Goal: Task Accomplishment & Management: Use online tool/utility

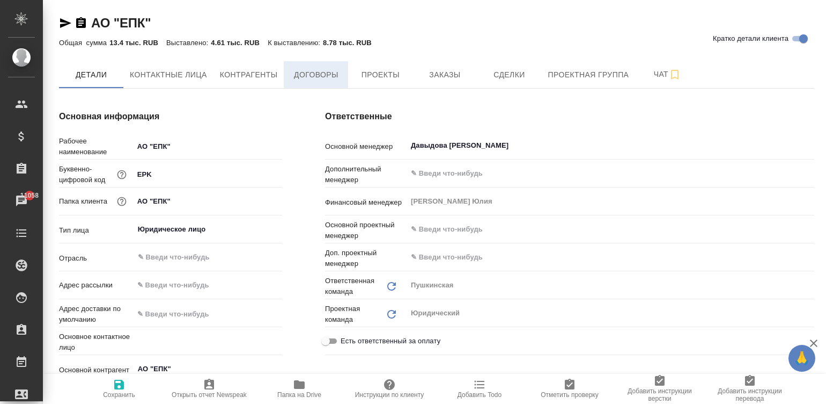
click at [317, 77] on span "Договоры" at bounding box center [316, 74] width 52 height 13
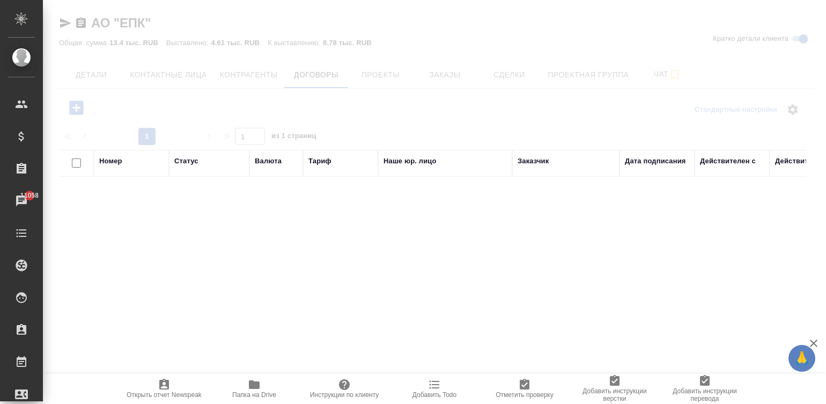
drag, startPoint x: 317, startPoint y: 77, endPoint x: 43, endPoint y: 89, distance: 274.0
click at [170, 97] on div at bounding box center [435, 202] width 784 height 404
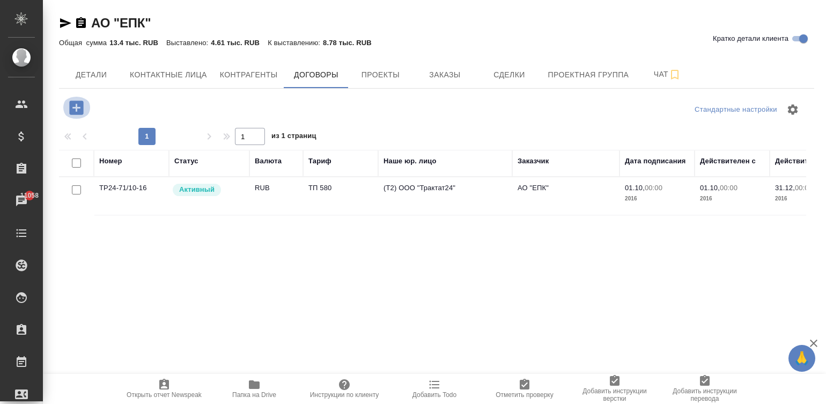
click at [75, 103] on icon "button" at bounding box center [76, 107] width 14 height 14
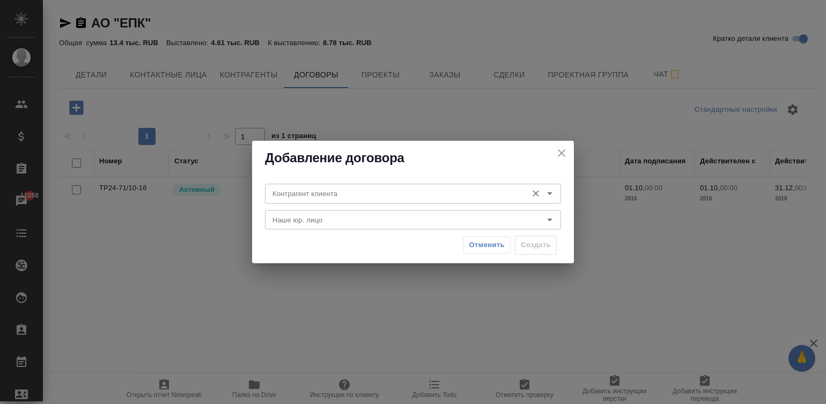
click at [327, 192] on input "Контрагент клиента" at bounding box center [395, 193] width 254 height 13
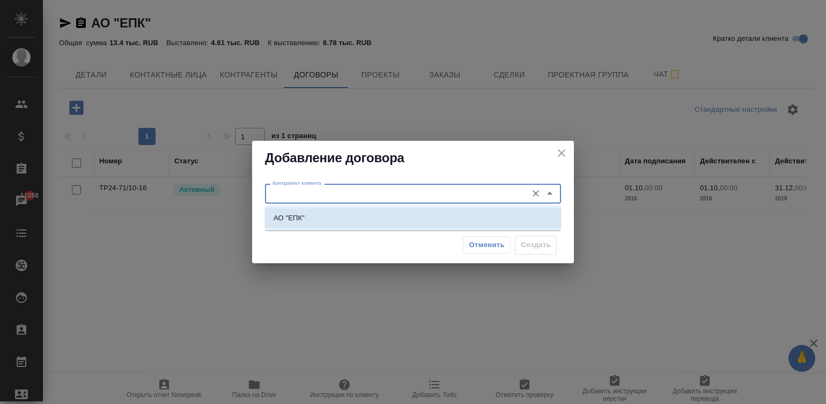
click at [354, 213] on li "АО "ЕПК"" at bounding box center [413, 217] width 296 height 19
type input "АО "ЕПК""
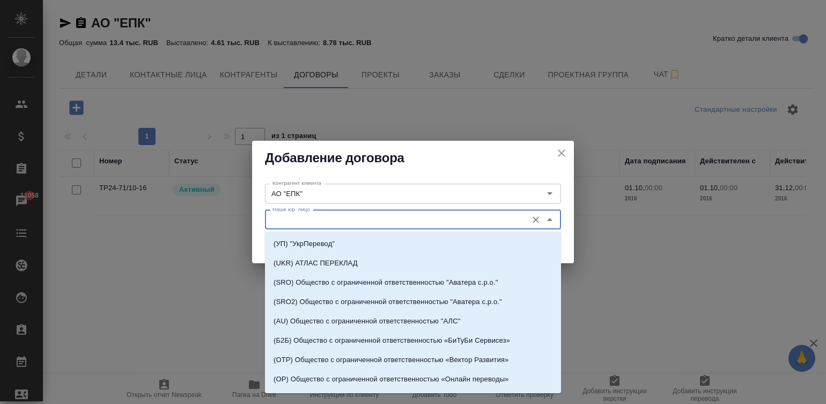
click at [367, 214] on input "Наше юр. лицо" at bounding box center [395, 219] width 254 height 13
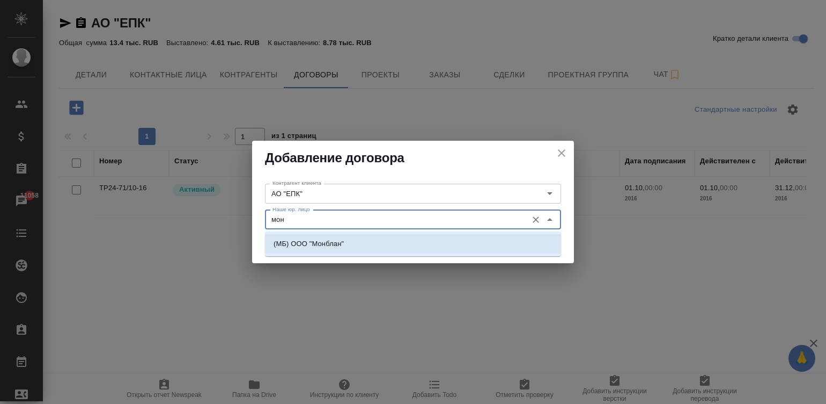
click at [410, 241] on li "(МБ) ООО "Монблан"" at bounding box center [413, 243] width 296 height 19
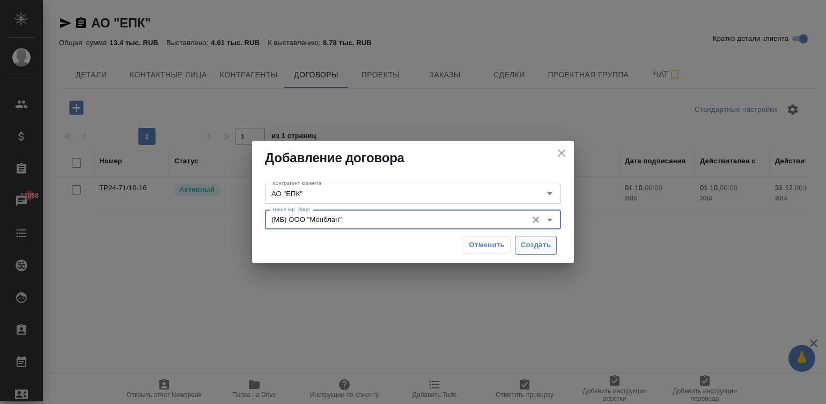
type input "(МБ) ООО "Монблан""
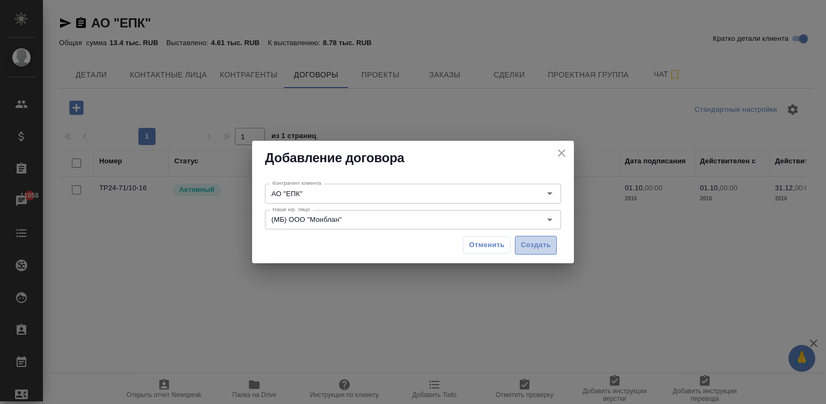
click at [537, 244] on span "Создать" at bounding box center [536, 245] width 30 height 12
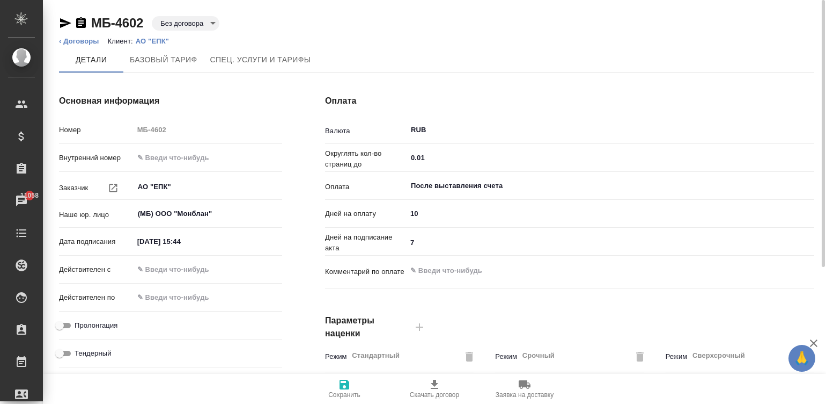
click at [187, 20] on body "🙏 .cls-1 fill:#fff; AWATERA Малинина Мария m.malinina Клиенты Спецификации Зака…" at bounding box center [413, 202] width 826 height 404
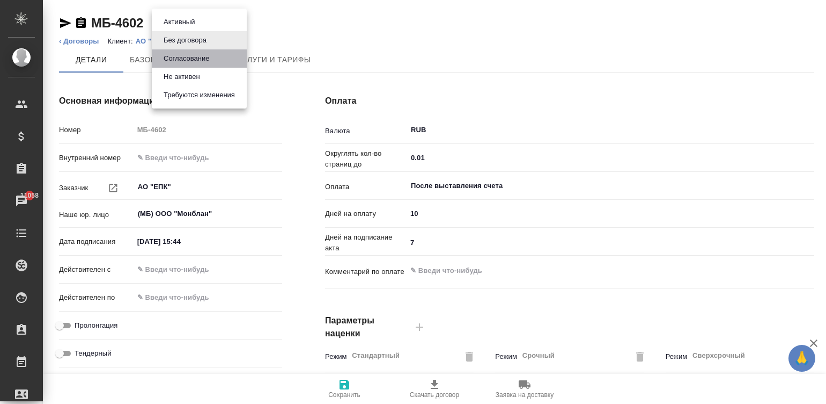
click at [194, 60] on button "Согласование" at bounding box center [186, 59] width 52 height 12
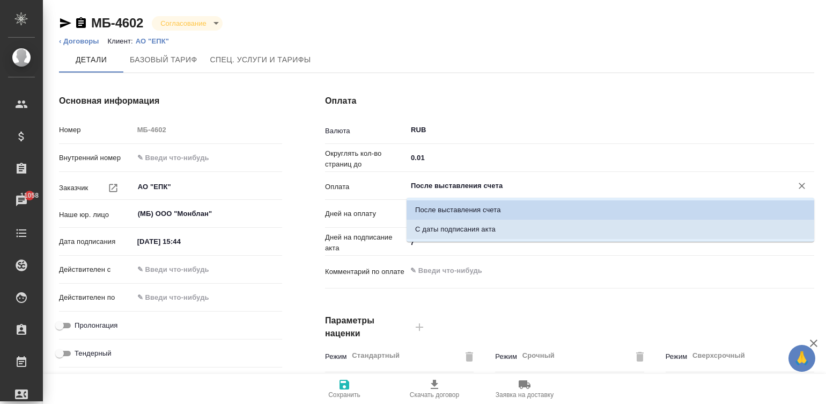
click at [459, 231] on p "С даты подписания акта" at bounding box center [455, 229] width 80 height 11
type input "С даты подписания акта"
type textarea "x"
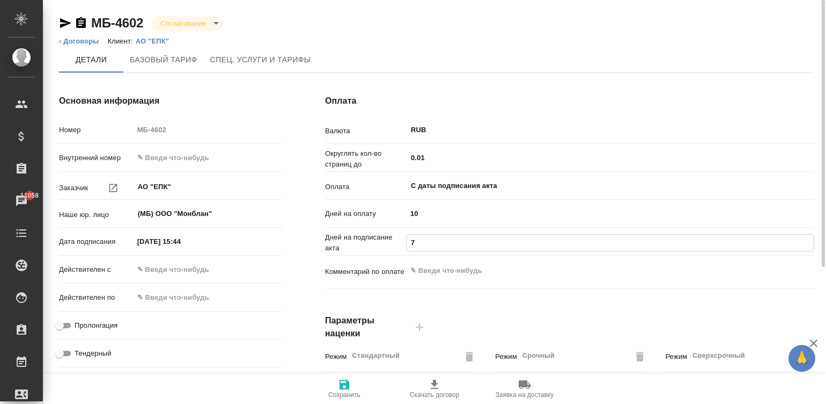
click at [422, 243] on input "7" at bounding box center [610, 243] width 407 height 16
type input "5"
type textarea "x"
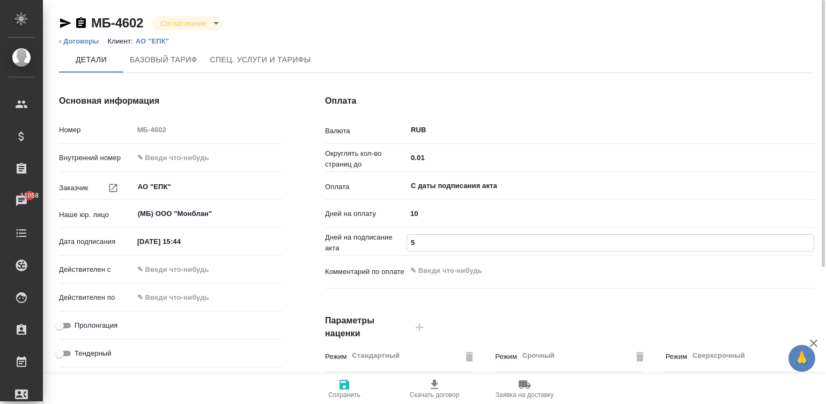
type input "5"
click at [211, 271] on input "text" at bounding box center [181, 269] width 94 height 16
type input "03.__.____ __:__"
type textarea "x"
type input "03.1_.____ __:__"
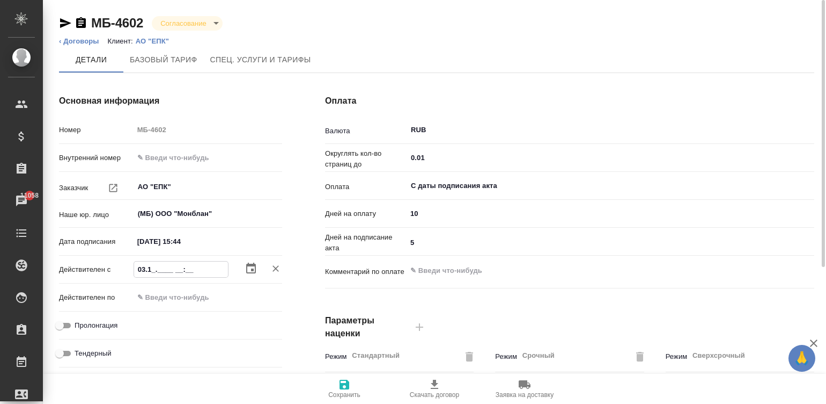
type textarea "x"
type input "03.10.____ __:__"
type textarea "x"
type input "03.10.2___ __:__"
type textarea "x"
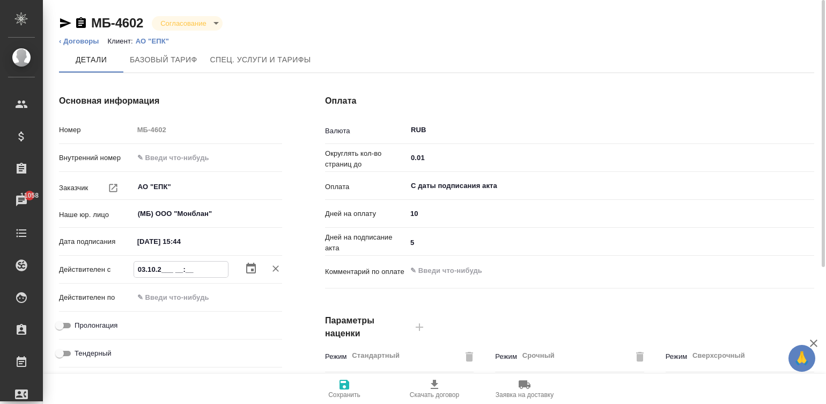
type input "03.10.20__ __:__"
type textarea "x"
type input "03.10.202_ __:__"
type textarea "x"
type input "03.10.2025 __:__"
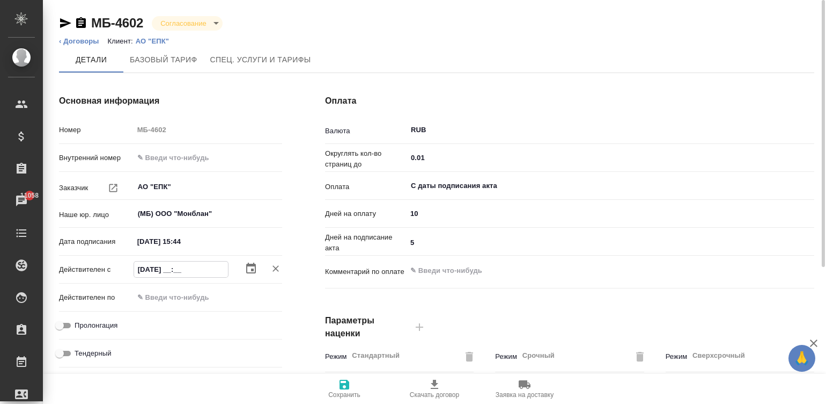
type textarea "x"
type input "03.10.2025 1_:__"
type textarea "x"
type input "03.10.2025 15:__"
type textarea "x"
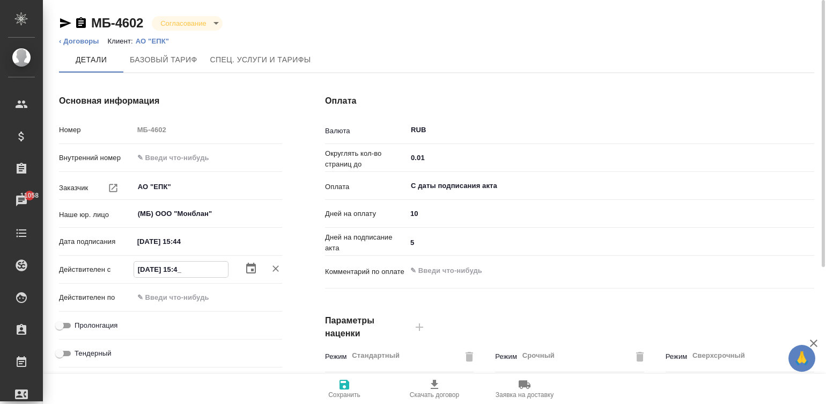
type input "03.10.2025 15:44"
type textarea "x"
type input "03.10.2025 15:44"
click at [65, 320] on input "Пролонгация" at bounding box center [59, 325] width 39 height 13
checkbox input "true"
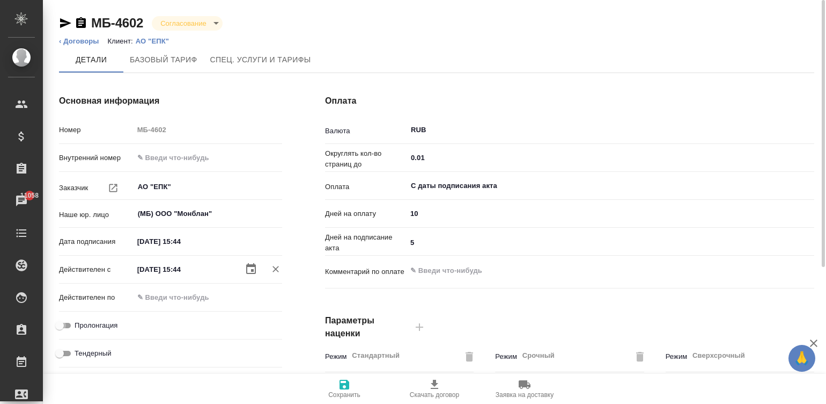
type textarea "x"
click at [343, 386] on icon "button" at bounding box center [344, 384] width 13 height 13
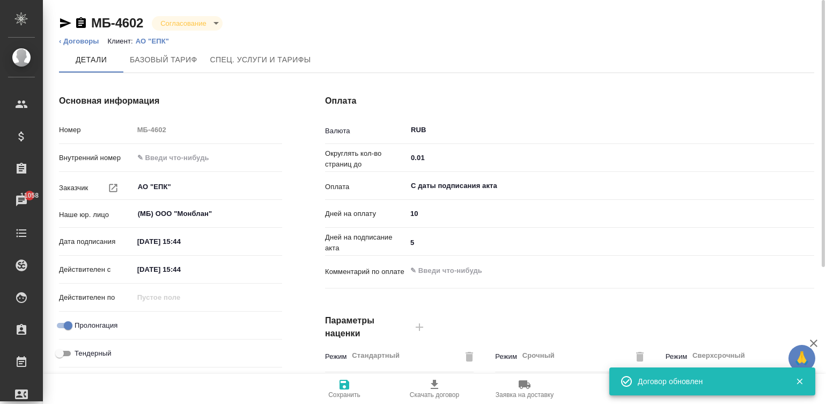
click at [152, 40] on p "АО "ЕПК"" at bounding box center [156, 41] width 41 height 8
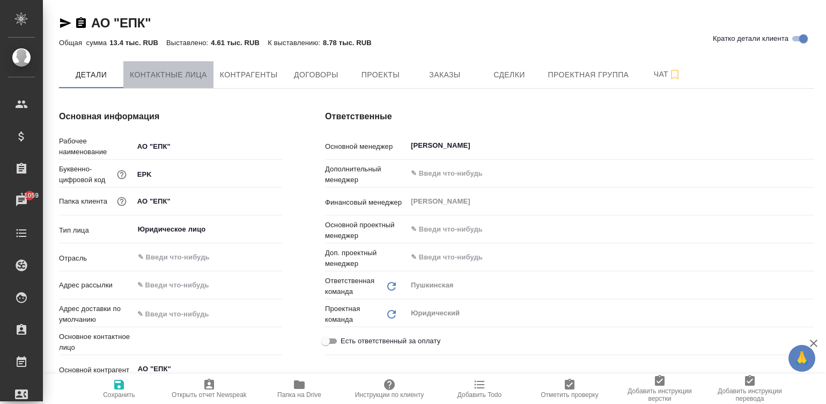
click at [182, 74] on span "Контактные лица" at bounding box center [168, 74] width 77 height 13
select select "RU"
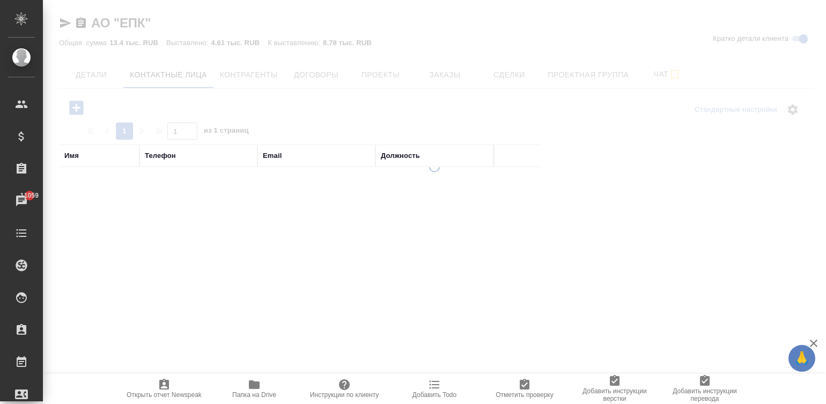
drag, startPoint x: 182, startPoint y: 74, endPoint x: 201, endPoint y: 113, distance: 43.4
click at [201, 113] on div at bounding box center [435, 202] width 784 height 404
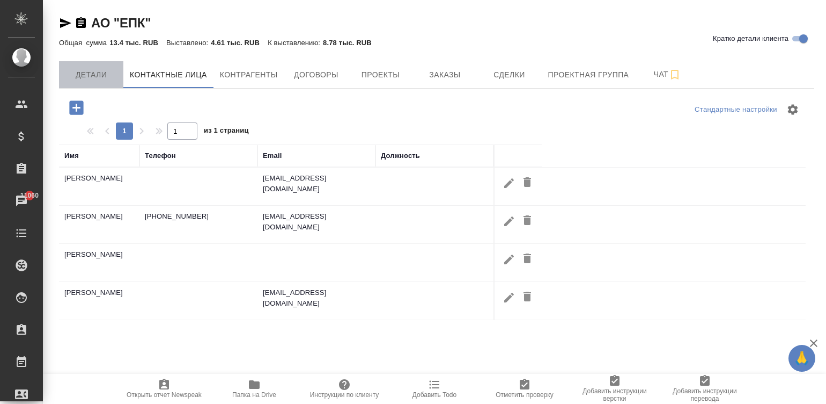
click at [80, 77] on span "Детали" at bounding box center [91, 74] width 52 height 13
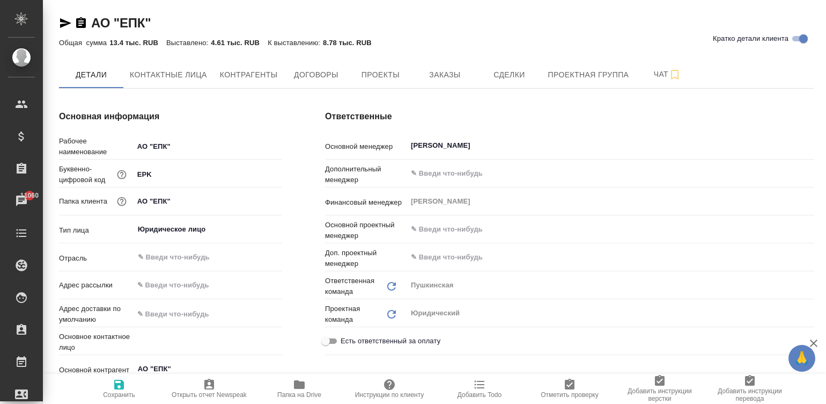
type textarea "x"
click at [302, 215] on div "Основная информация Рабочее наименование АО "ЕПК" Буквенно-цифровой код EPK Пап…" at bounding box center [171, 309] width 266 height 441
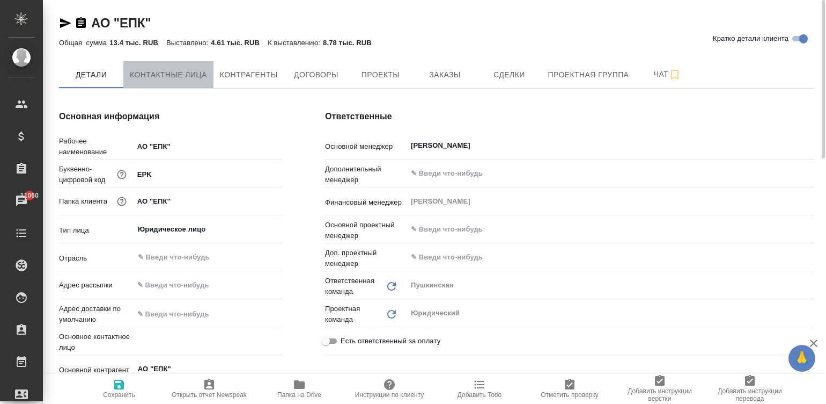
click at [169, 71] on span "Контактные лица" at bounding box center [168, 74] width 77 height 13
select select "RU"
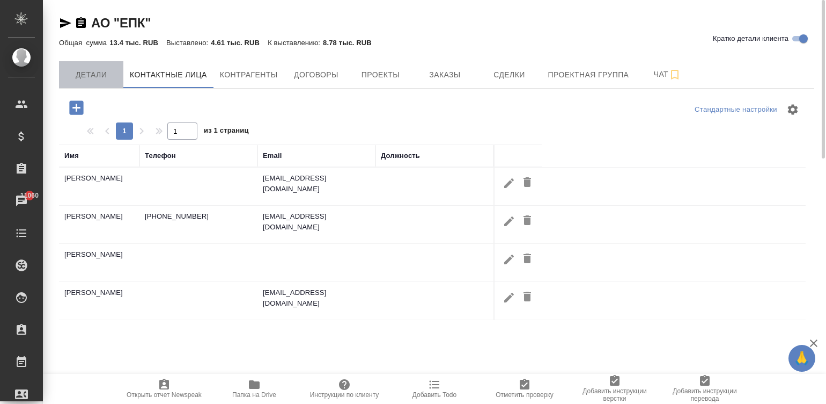
click at [94, 73] on span "Детали" at bounding box center [91, 74] width 52 height 13
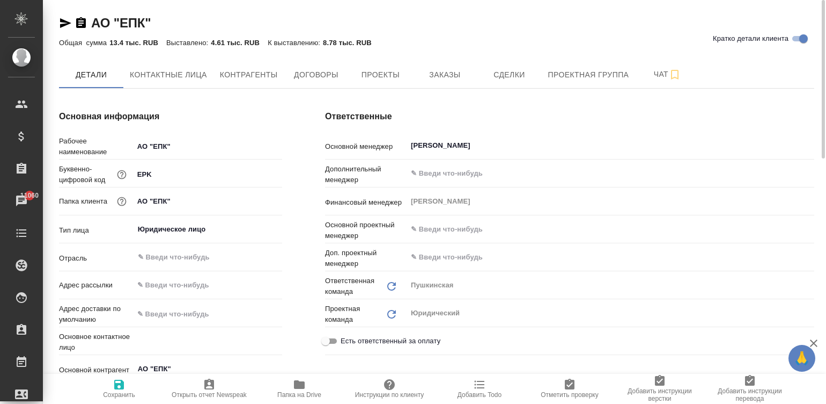
type textarea "x"
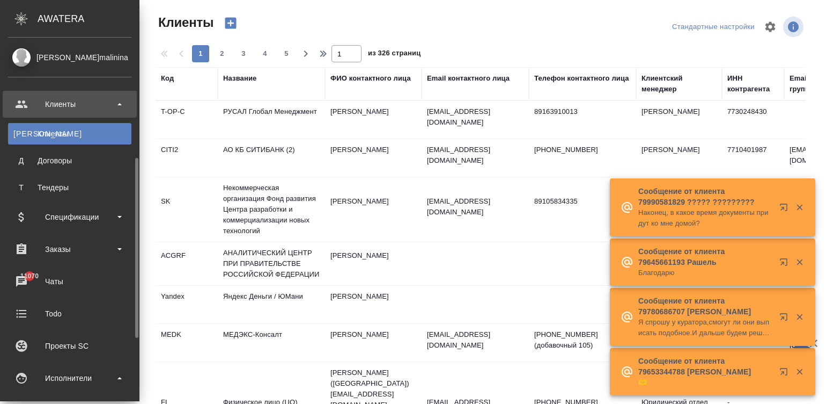
select select "RU"
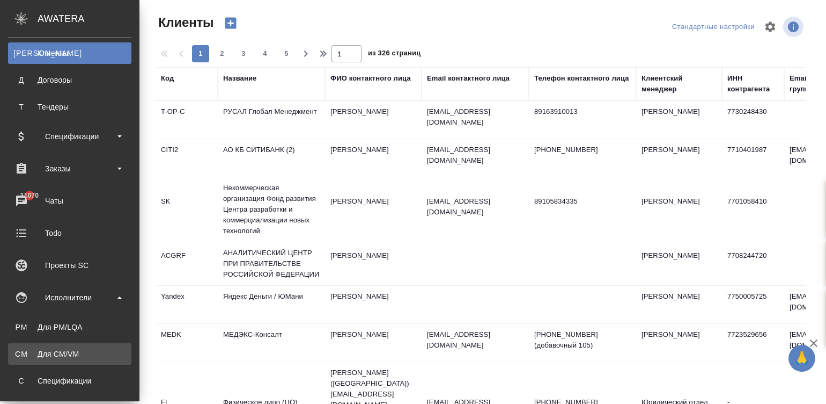
click at [65, 348] on div "Для CM/VM" at bounding box center [69, 353] width 113 height 11
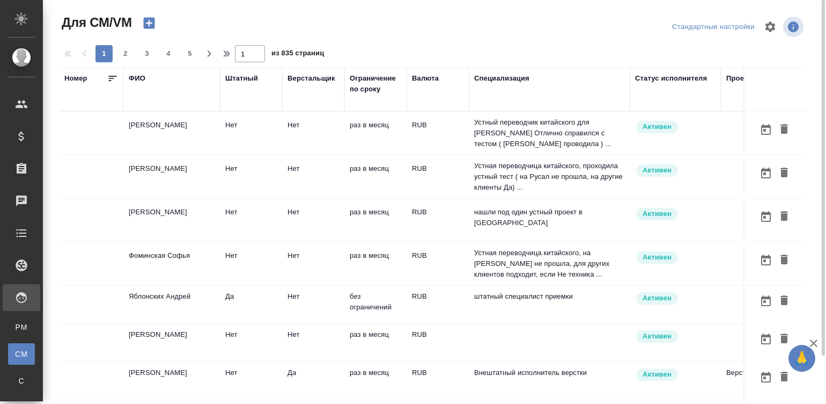
click at [504, 138] on p "Устный переводчик китайского для Русал Отлично справился с тестом ( Янченко Пол…" at bounding box center [549, 133] width 150 height 32
click at [535, 137] on p "Устный переводчик китайского для Русал Отлично справился с тестом ( Янченко Пол…" at bounding box center [549, 133] width 150 height 32
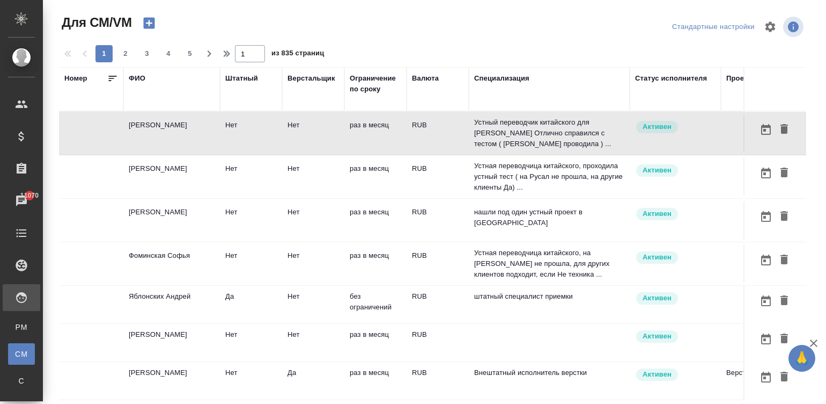
scroll to position [0, 420]
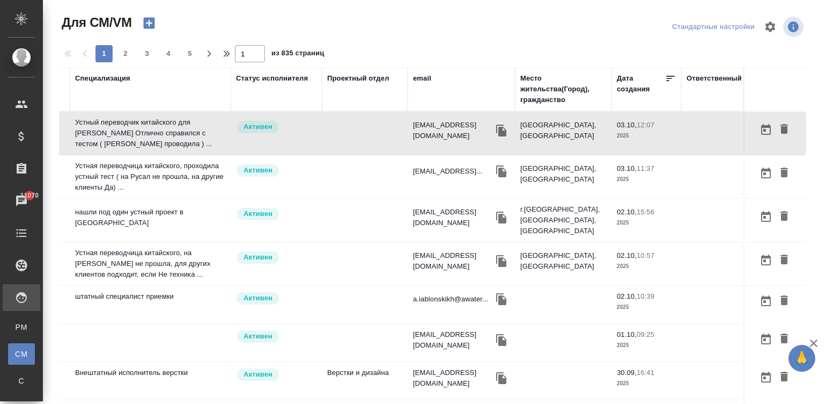
click at [413, 79] on div "email" at bounding box center [422, 78] width 18 height 11
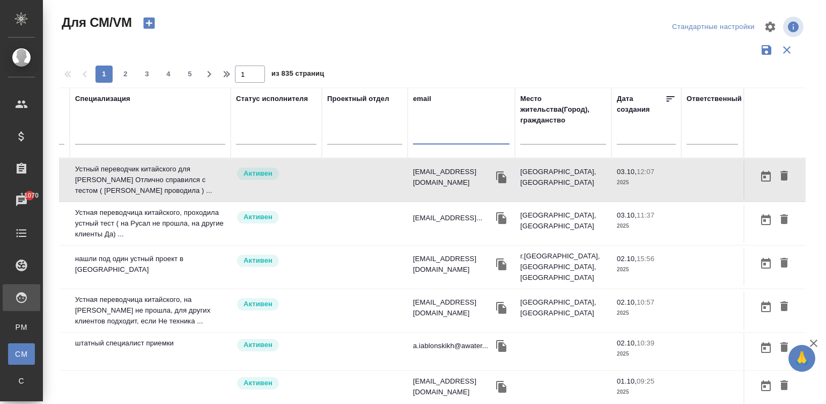
click at [442, 137] on input "text" at bounding box center [461, 137] width 97 height 13
paste input "[EMAIL_ADDRESS][DOMAIN_NAME]"
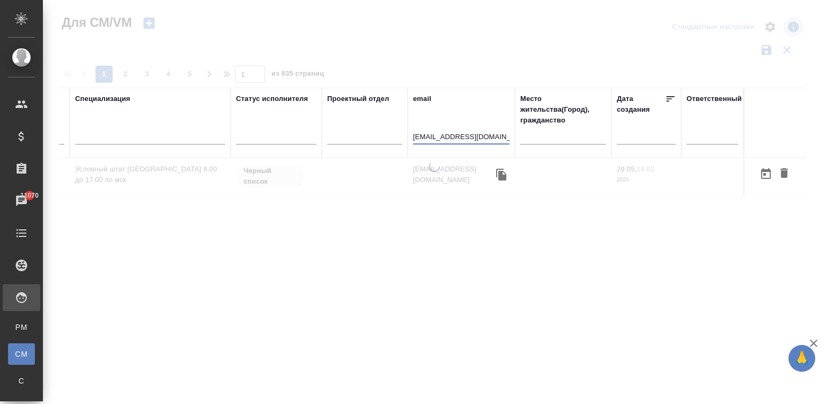
scroll to position [0, 409]
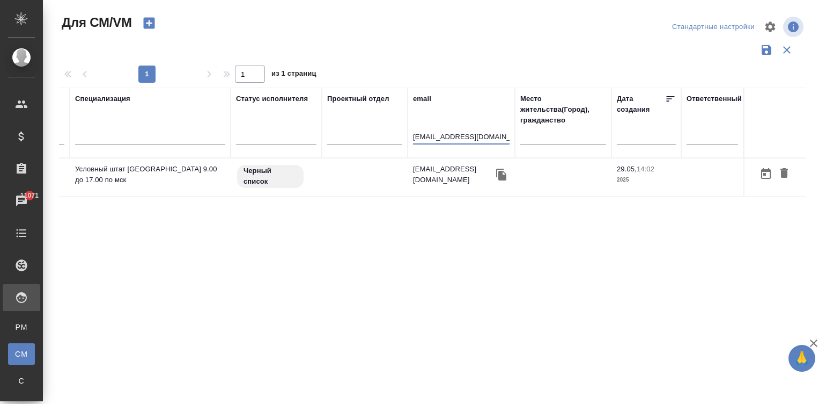
type input "v.sumina@awatera.com"
click at [322, 184] on td at bounding box center [365, 177] width 86 height 38
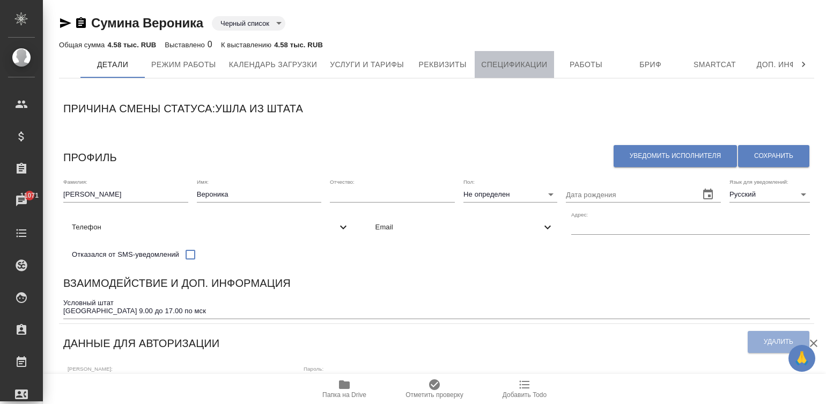
click at [487, 62] on span "Спецификации" at bounding box center [514, 64] width 66 height 13
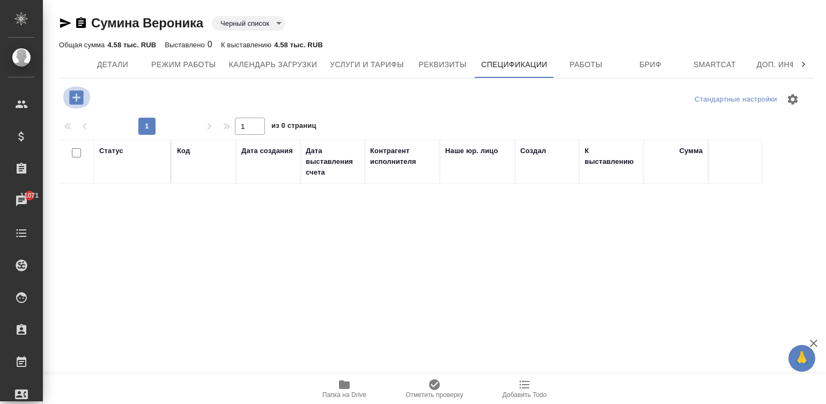
click at [71, 90] on icon "button" at bounding box center [76, 97] width 14 height 14
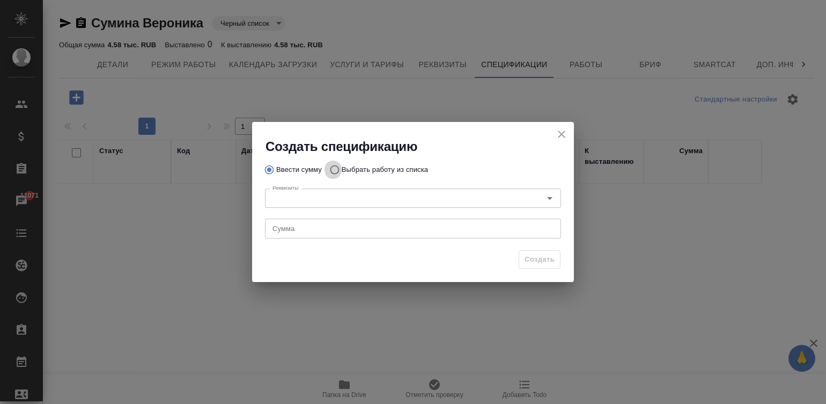
click at [332, 167] on input "Выбрать работу из списка" at bounding box center [333, 169] width 17 height 20
radio input "true"
radio input "false"
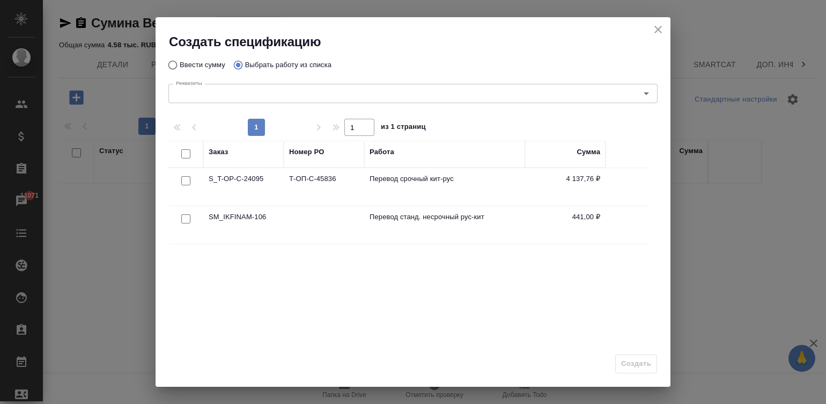
click at [184, 148] on div at bounding box center [183, 154] width 18 height 15
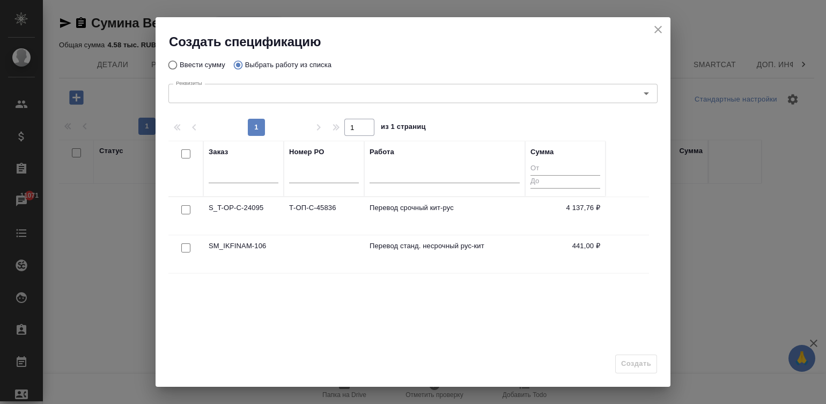
click at [181, 153] on input "checkbox" at bounding box center [185, 153] width 9 height 9
checkbox input "true"
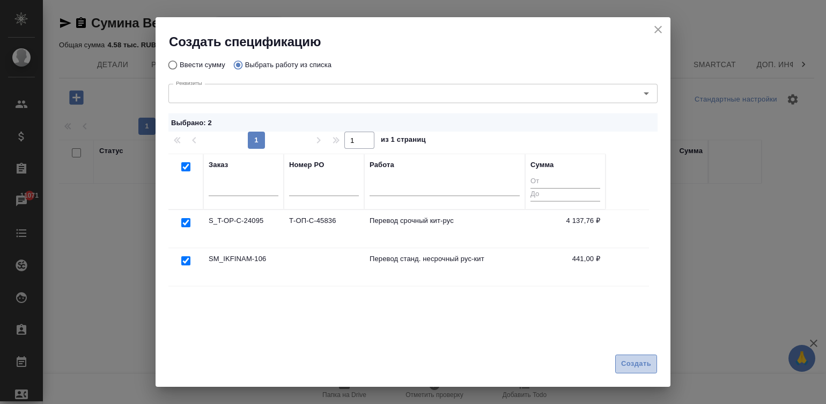
click at [634, 364] on span "Создать" at bounding box center [636, 363] width 30 height 12
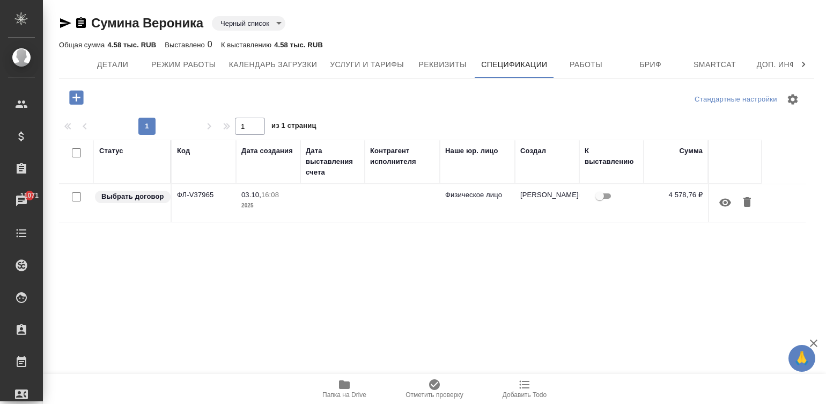
click at [413, 209] on td at bounding box center [402, 203] width 75 height 38
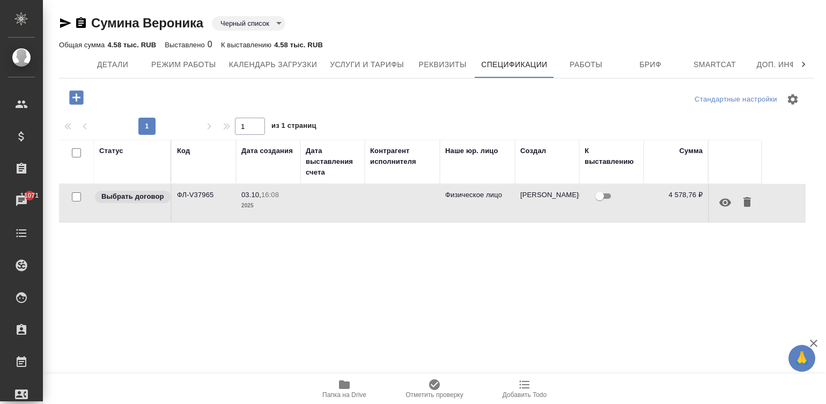
click at [413, 209] on td at bounding box center [402, 203] width 75 height 38
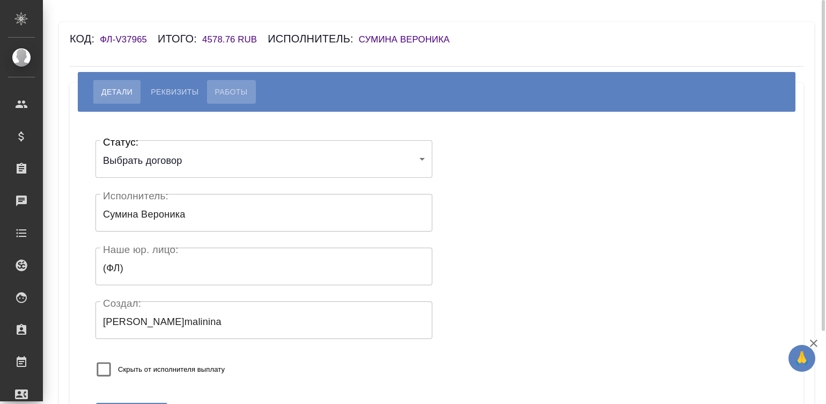
click at [225, 86] on span "Работы" at bounding box center [231, 91] width 33 height 13
select select "10"
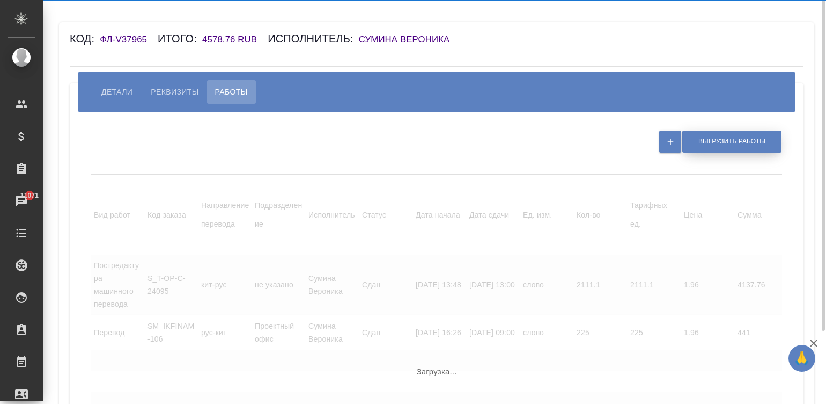
click at [710, 134] on button "Выгрузить работы" at bounding box center [732, 141] width 99 height 22
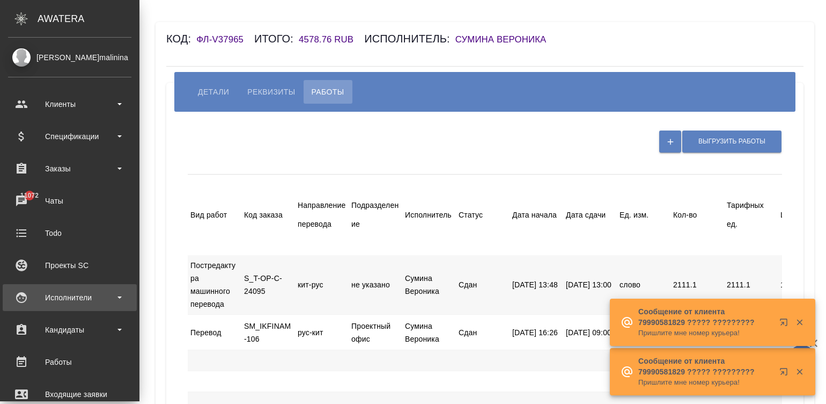
click at [21, 290] on div "Исполнители" at bounding box center [69, 297] width 123 height 16
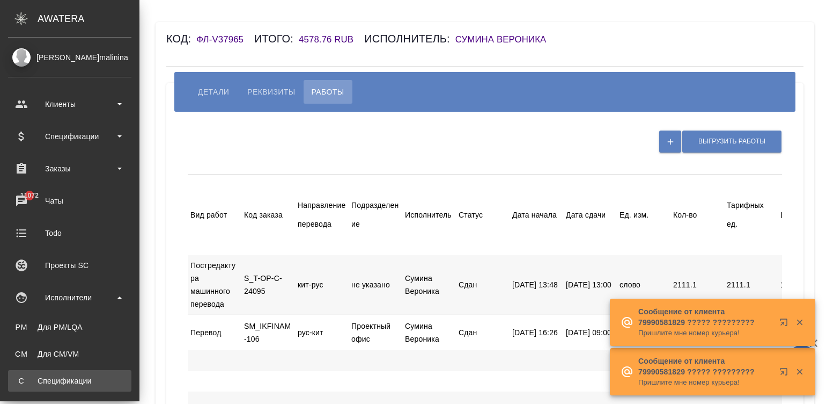
drag, startPoint x: 98, startPoint y: 378, endPoint x: 102, endPoint y: 373, distance: 6.5
click at [98, 378] on div "Спецификации" at bounding box center [69, 380] width 113 height 11
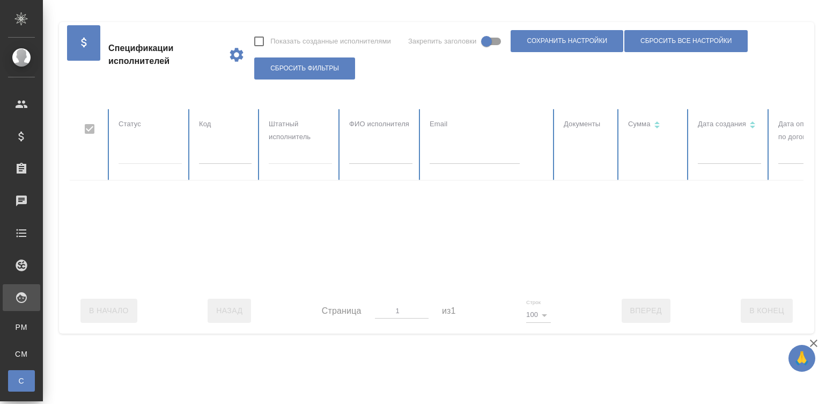
click at [214, 145] on th "Код" at bounding box center [226, 144] width 70 height 71
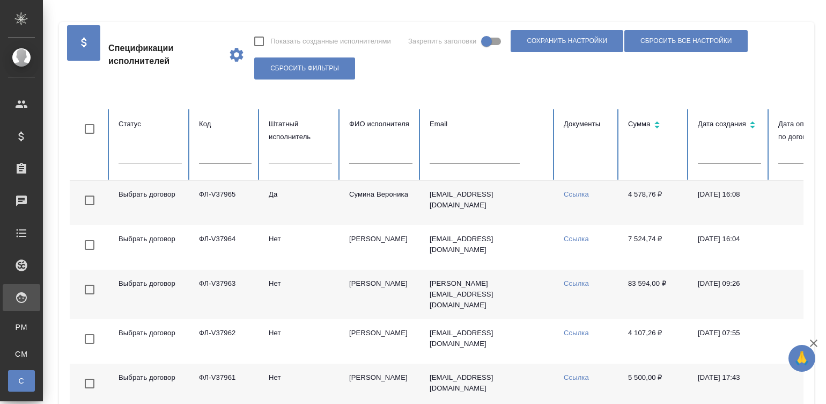
checkbox input "false"
click at [225, 150] on input "text" at bounding box center [225, 156] width 53 height 15
paste input "ФЛ-V37815"
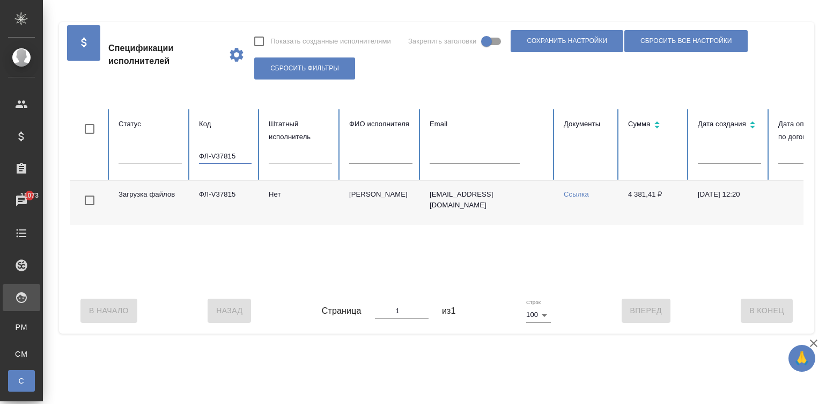
type input "ФЛ-V37815"
click at [394, 216] on td "[PERSON_NAME]" at bounding box center [381, 202] width 80 height 45
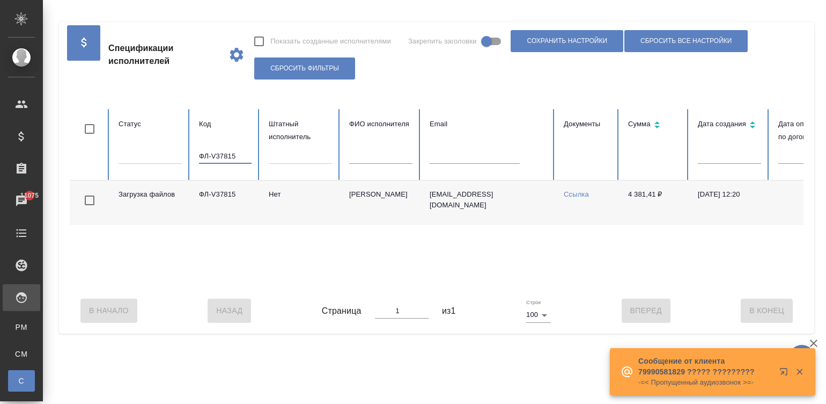
click at [223, 152] on input "ФЛ-V37815" at bounding box center [225, 156] width 53 height 15
click at [466, 149] on input "text" at bounding box center [475, 156] width 90 height 15
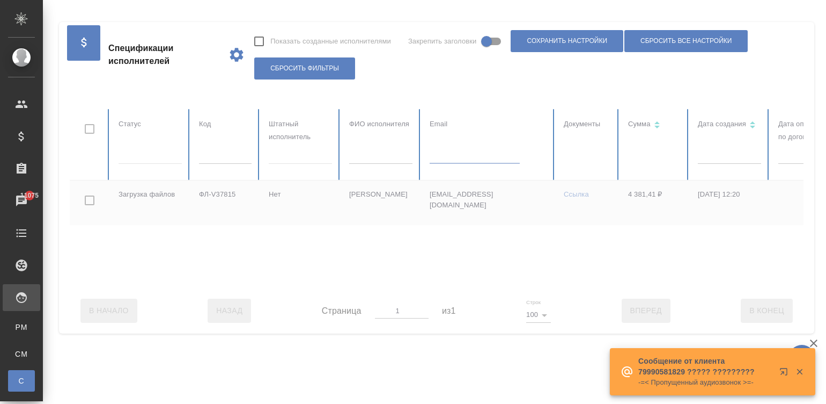
paste input "lucy.daghorn@gmail.com"
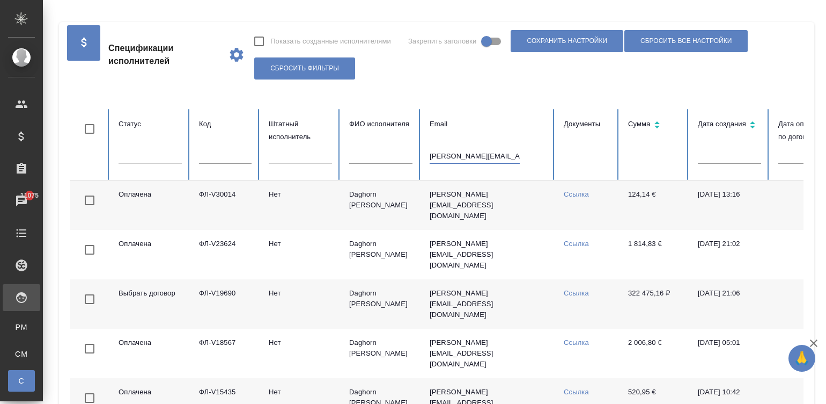
type input "lucy.daghorn@gmail.com"
click at [287, 212] on td "Нет" at bounding box center [300, 204] width 80 height 49
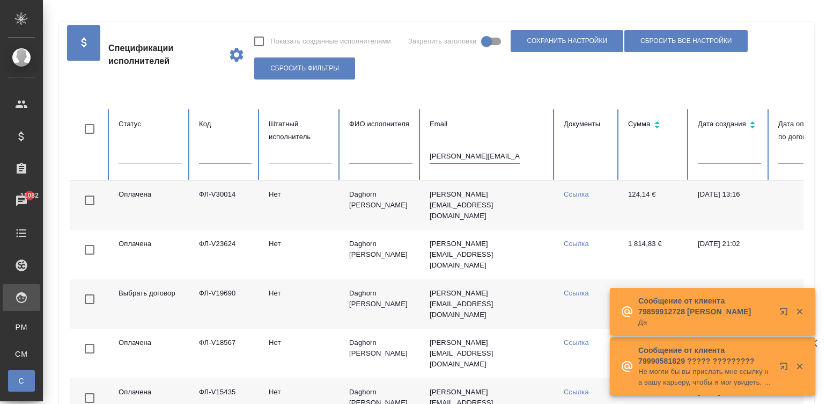
click at [482, 155] on input "lucy.daghorn@gmail.com" at bounding box center [475, 156] width 90 height 15
click at [367, 157] on input "text" at bounding box center [380, 156] width 63 height 15
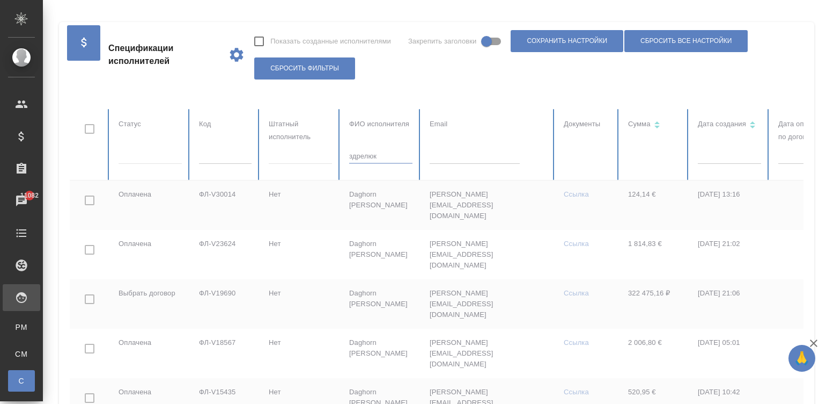
type input "здрелюк"
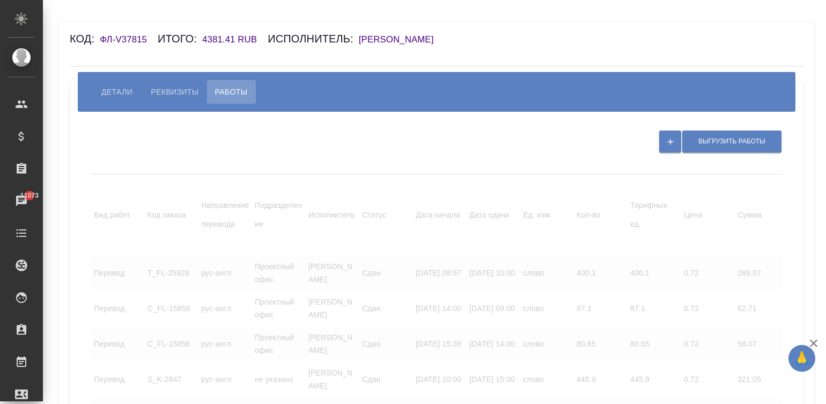
select select "10"
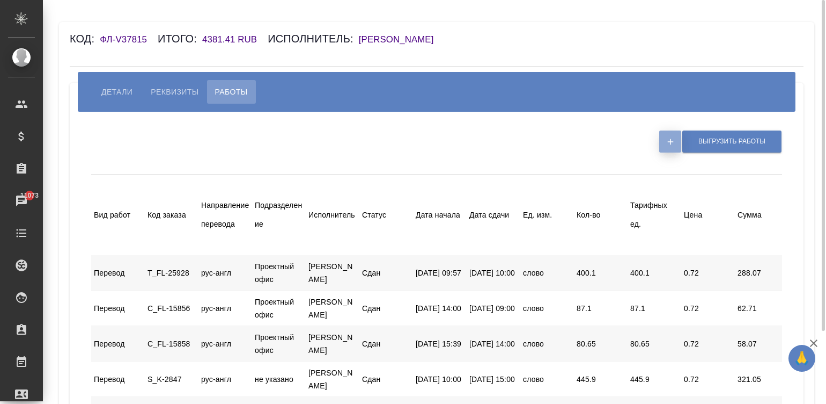
click at [660, 137] on button "button" at bounding box center [671, 141] width 22 height 22
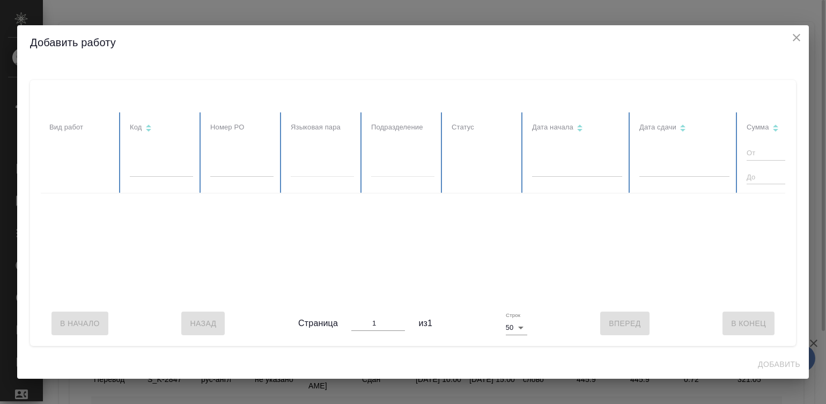
click at [660, 137] on div at bounding box center [551, 206] width 1020 height 188
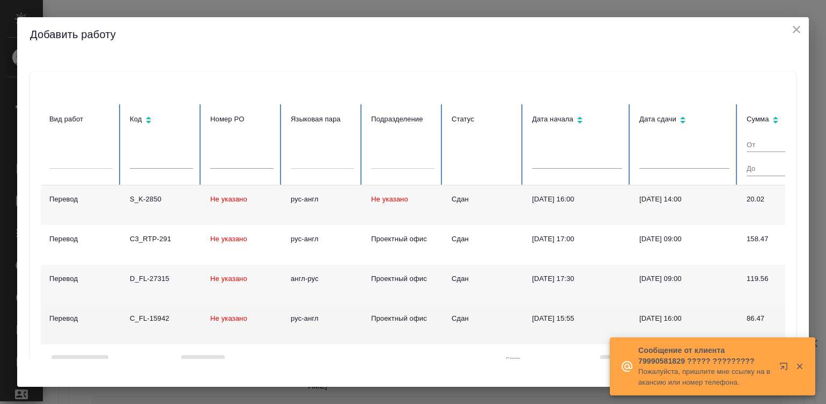
click at [580, 343] on td "[DATE] 15:55" at bounding box center [577, 324] width 107 height 40
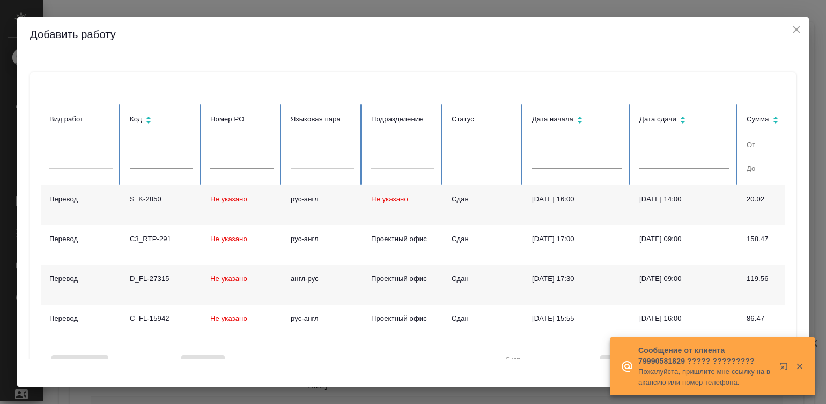
scroll to position [0, 284]
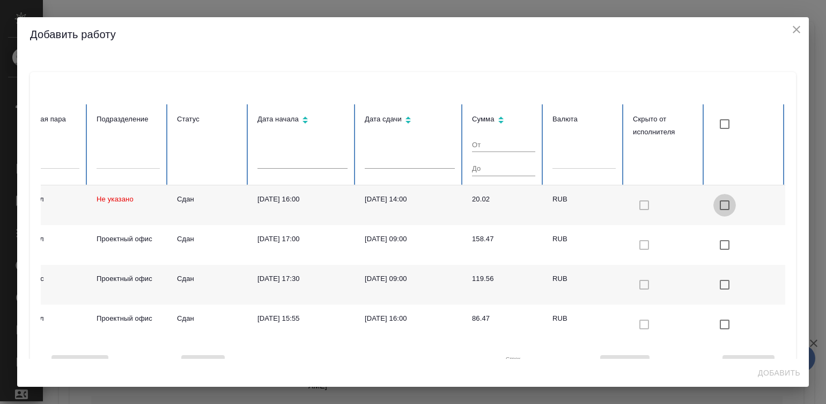
click at [714, 201] on input "checkbox with default color" at bounding box center [725, 205] width 23 height 23
checkbox input "true"
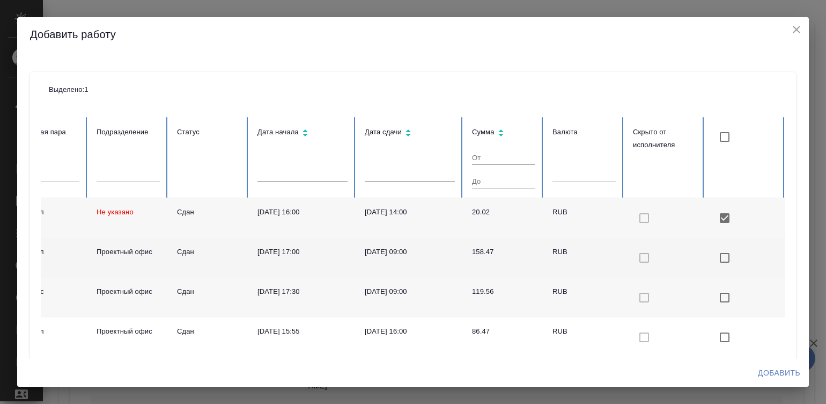
click at [515, 254] on td "158.47" at bounding box center [504, 258] width 80 height 40
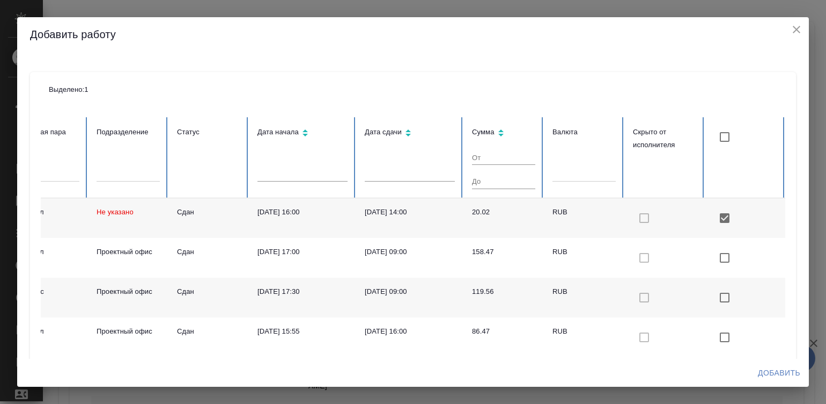
click at [476, 223] on td "20.02" at bounding box center [504, 218] width 80 height 40
click at [644, 213] on td at bounding box center [665, 218] width 80 height 40
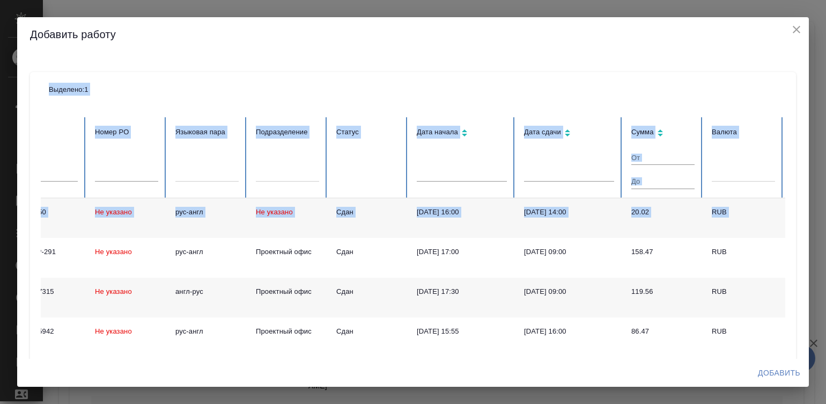
scroll to position [0, 0]
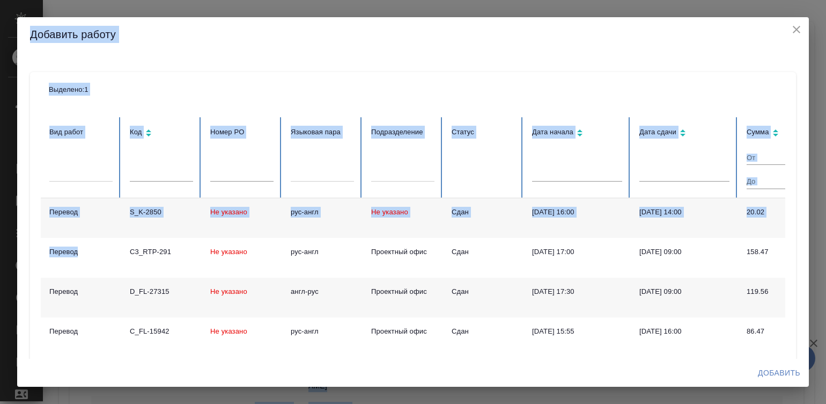
drag, startPoint x: 644, startPoint y: 213, endPoint x: -2, endPoint y: 210, distance: 645.6
click at [0, 210] on html "🙏 .cls-1 fill:#fff; AWATERA Малинина [PERSON_NAME] Спецификации Заказы 11074 Ча…" at bounding box center [413, 202] width 826 height 404
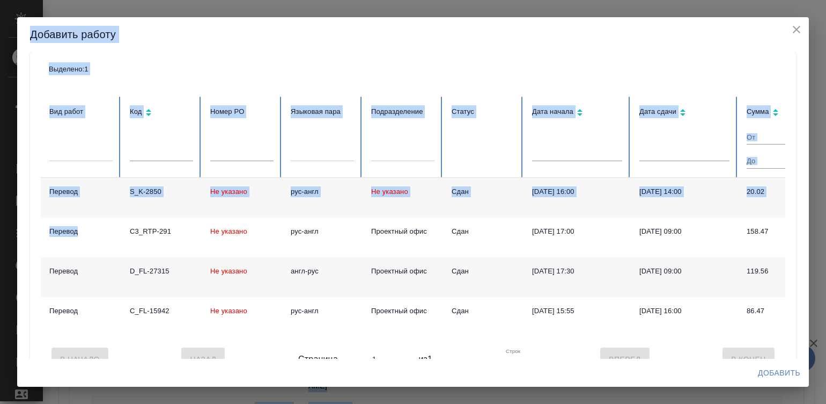
scroll to position [57, 0]
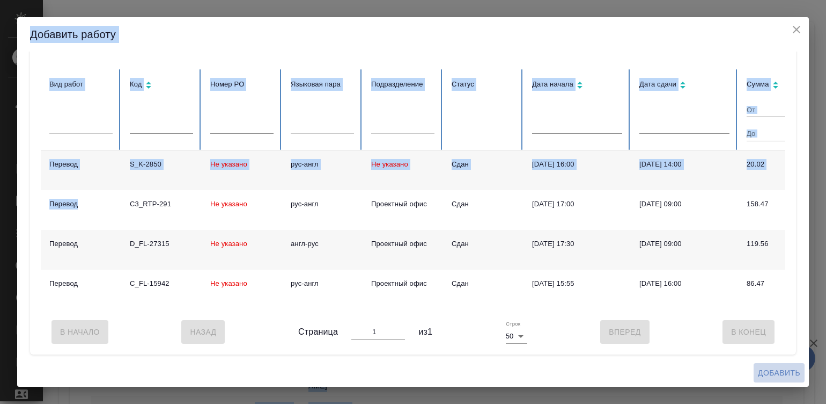
click at [777, 368] on span "Добавить" at bounding box center [779, 372] width 42 height 13
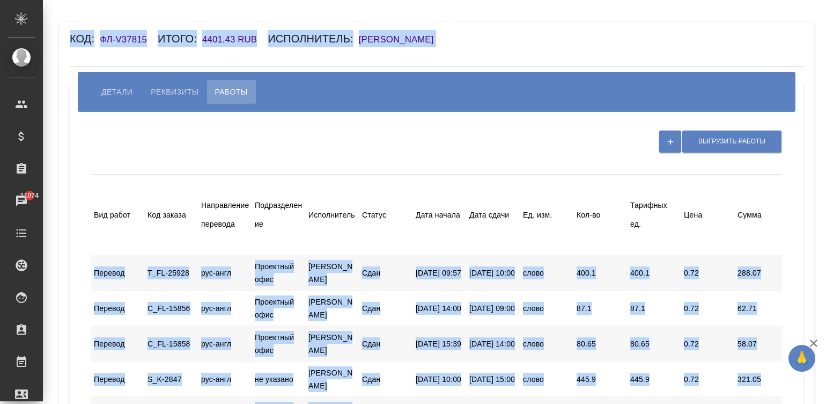
scroll to position [404, 0]
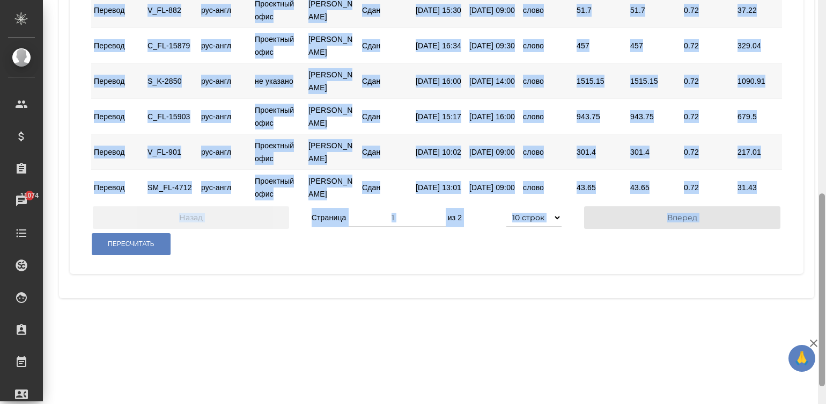
click at [824, 360] on div at bounding box center [822, 202] width 8 height 404
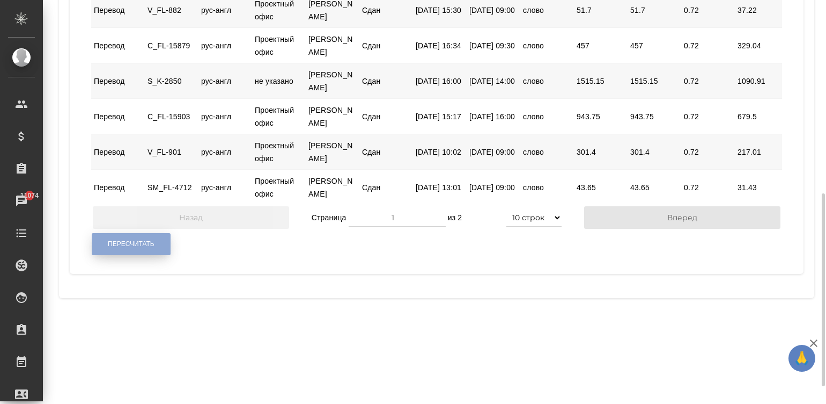
click at [142, 255] on button "Пересчитать" at bounding box center [131, 244] width 79 height 22
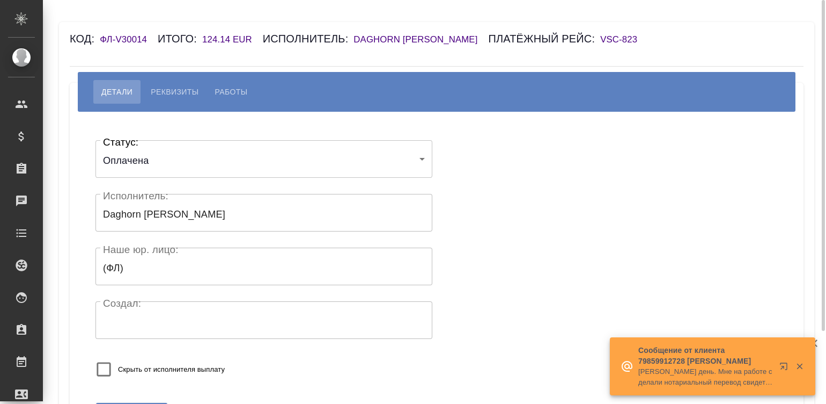
click at [403, 38] on h6 "Daghorn [PERSON_NAME]" at bounding box center [421, 39] width 135 height 10
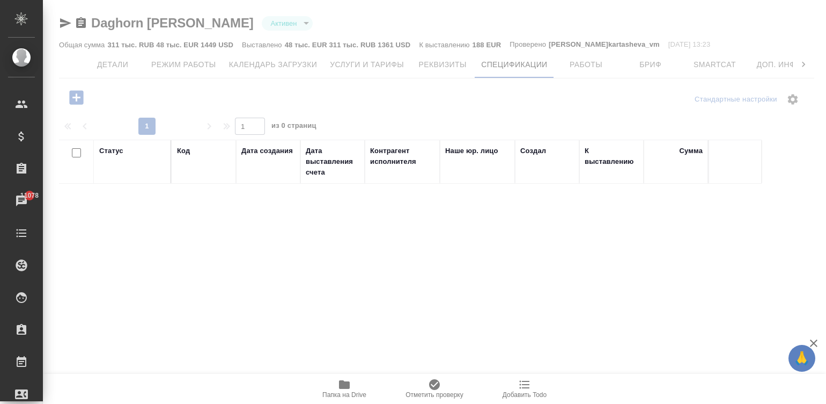
click at [75, 96] on icon "button" at bounding box center [76, 97] width 14 height 14
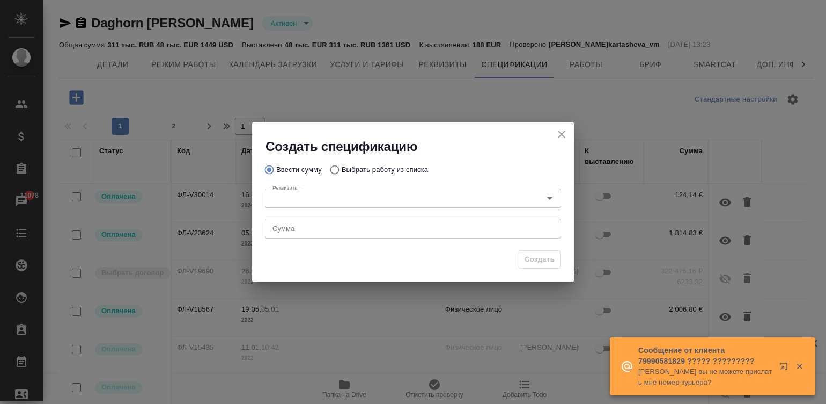
click at [333, 168] on input "Выбрать работу из списка" at bounding box center [333, 169] width 17 height 20
radio input "true"
radio input "false"
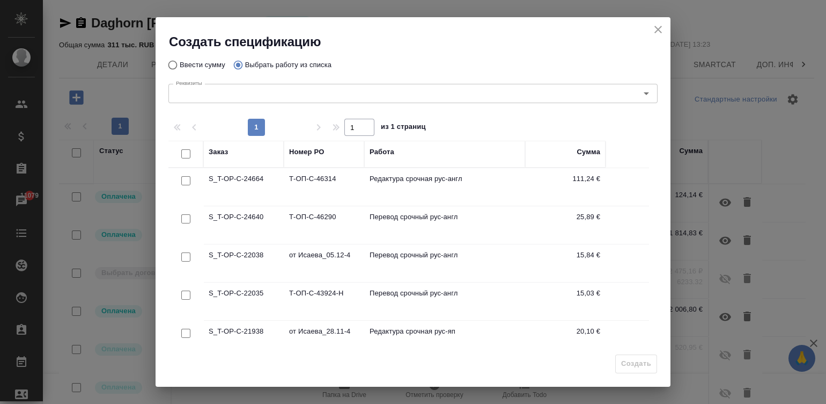
click at [182, 155] on input "checkbox" at bounding box center [185, 153] width 9 height 9
checkbox input "true"
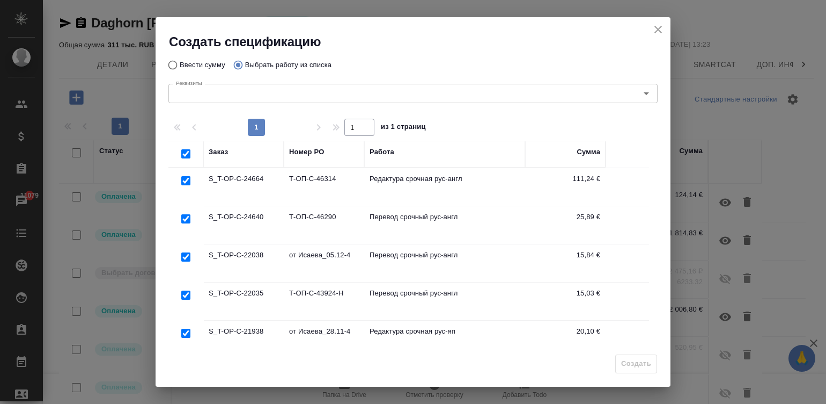
checkbox input "true"
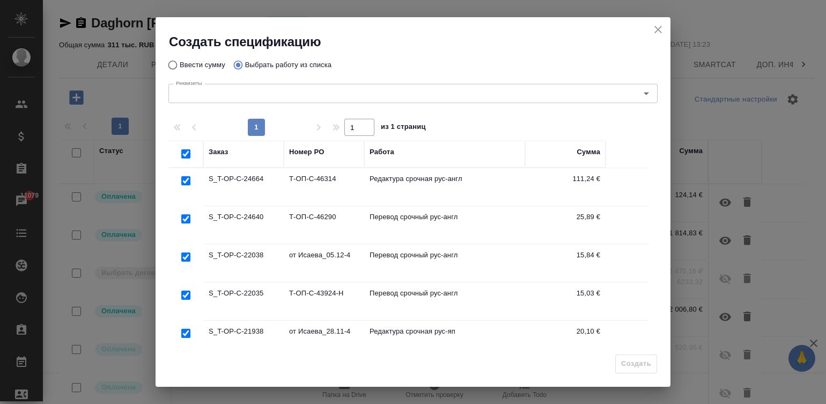
checkbox input "true"
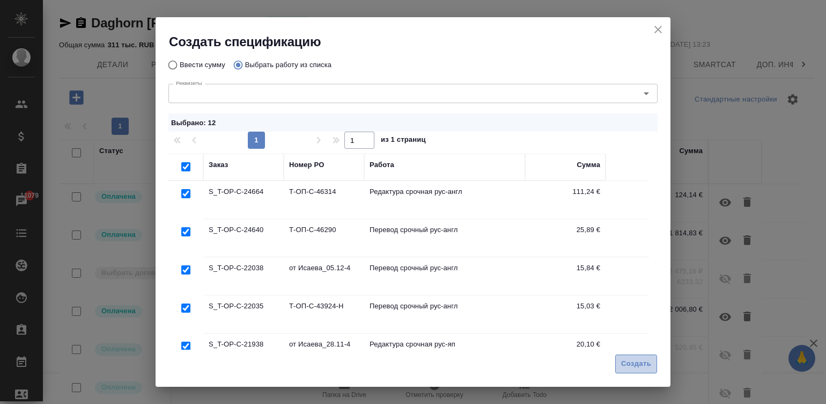
click at [645, 358] on span "Создать" at bounding box center [636, 363] width 30 height 12
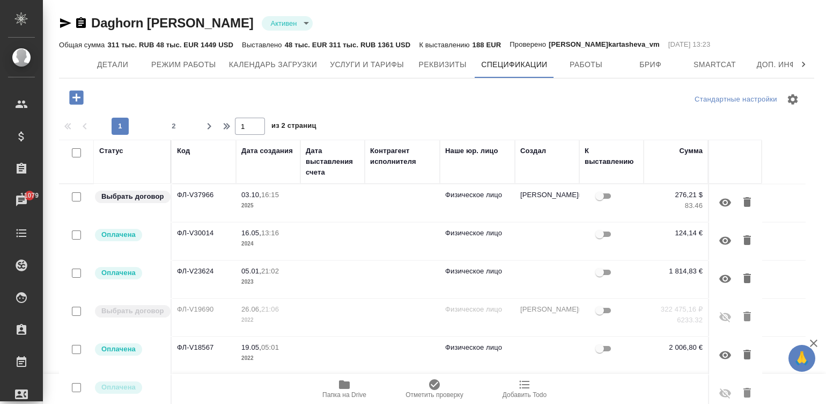
click at [318, 211] on td at bounding box center [333, 203] width 64 height 38
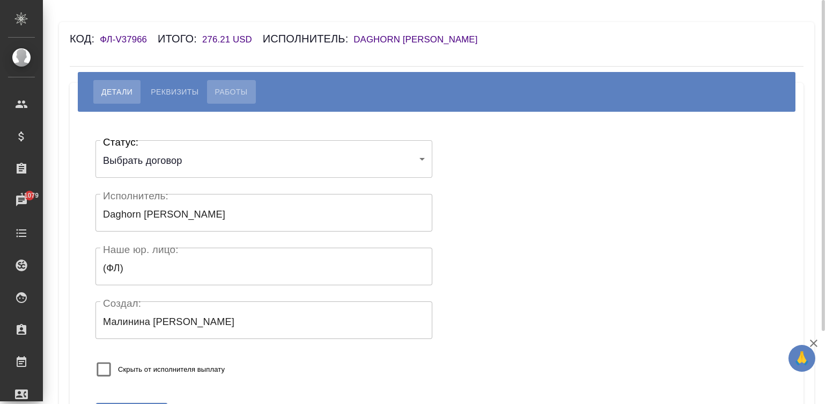
click at [222, 95] on span "Работы" at bounding box center [231, 91] width 33 height 13
select select "10"
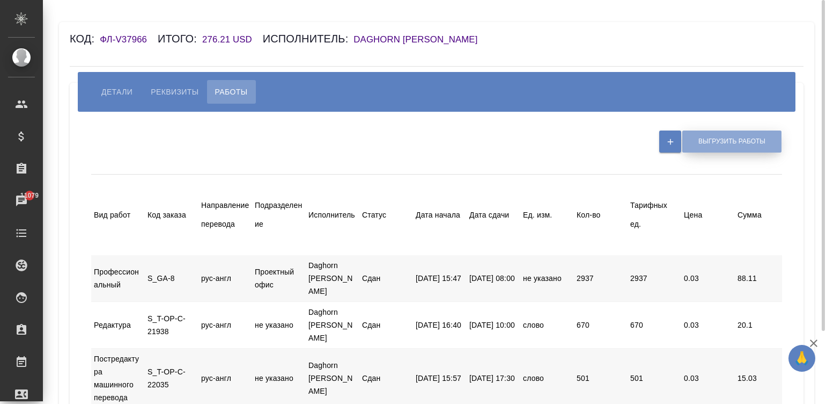
click at [738, 142] on span "Выгрузить работы" at bounding box center [732, 141] width 67 height 9
